Goal: Task Accomplishment & Management: Manage account settings

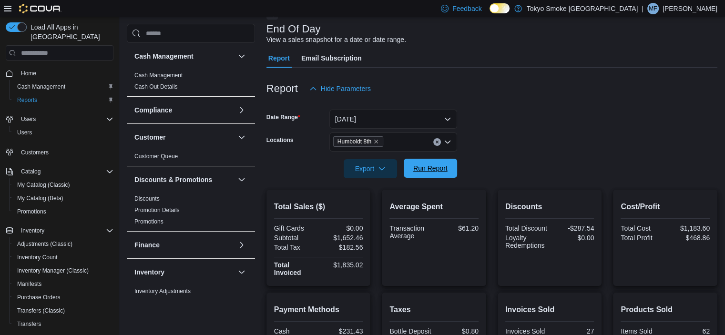
scroll to position [429, 0]
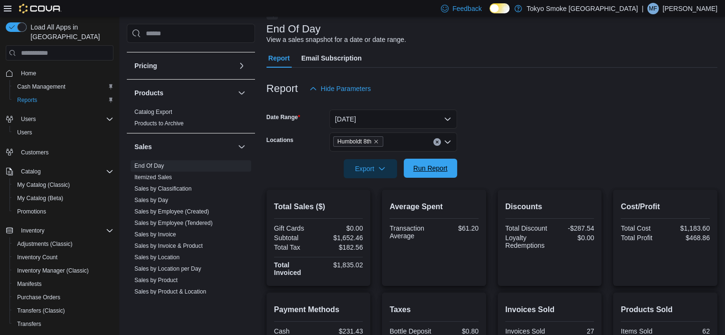
click at [430, 174] on span "Run Report" at bounding box center [430, 168] width 42 height 19
drag, startPoint x: 681, startPoint y: 4, endPoint x: 675, endPoint y: 9, distance: 7.4
click at [679, 5] on div "| MF [PERSON_NAME]" at bounding box center [679, 8] width 76 height 11
click at [656, 86] on span "Sign Out" at bounding box center [656, 91] width 26 height 10
